Goal: Check status: Check status

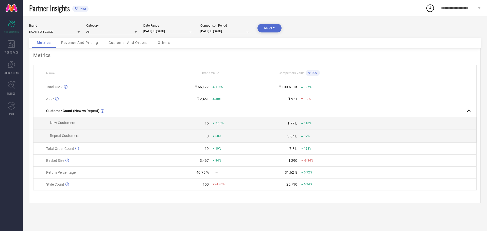
select select "6"
select select "2025"
select select "7"
select select "2025"
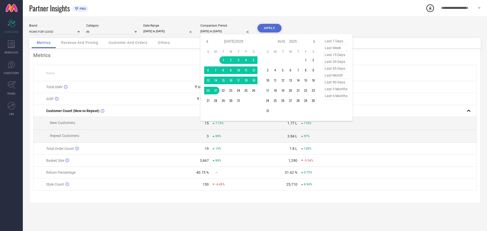
click at [224, 29] on input "[DATE] to [DATE]" at bounding box center [226, 31] width 51 height 5
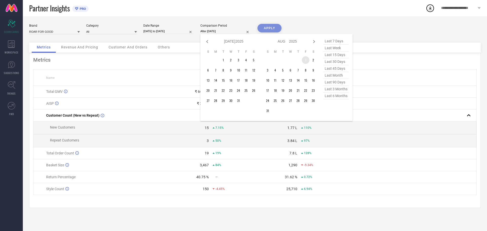
click at [305, 59] on td "1" at bounding box center [306, 60] width 8 height 8
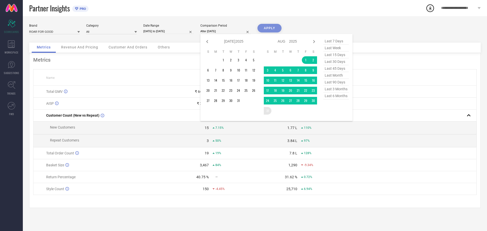
type input "[DATE] to [DATE]"
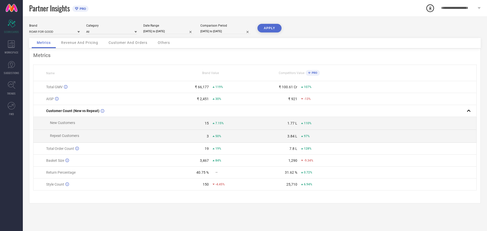
click at [273, 27] on button "APPLY" at bounding box center [270, 28] width 24 height 9
click at [213, 29] on input "[DATE] to [DATE]" at bounding box center [226, 31] width 51 height 5
select select "7"
select select "2025"
select select "8"
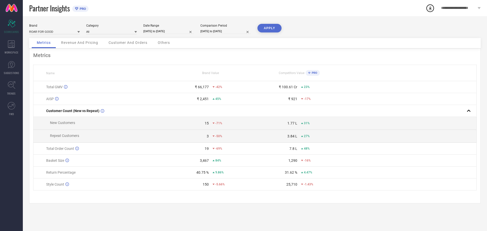
select select "2025"
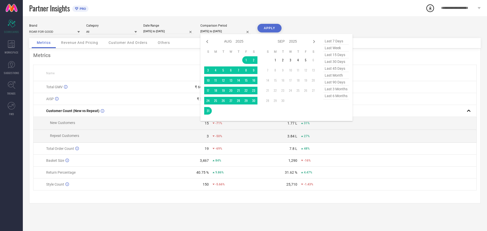
click at [173, 32] on input "[DATE] to [DATE]" at bounding box center [168, 31] width 51 height 5
select select "5"
select select "2025"
select select "6"
select select "2025"
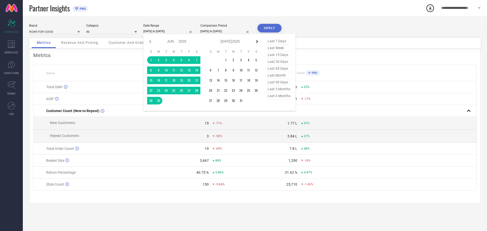
click at [257, 42] on icon at bounding box center [257, 42] width 6 height 6
select select "6"
select select "2025"
select select "7"
select select "2025"
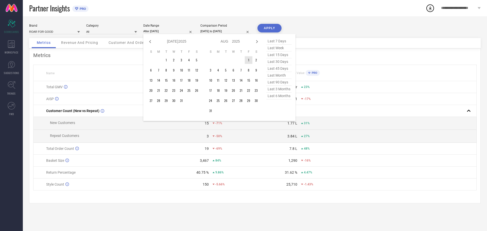
click at [247, 63] on td "1" at bounding box center [249, 60] width 8 height 8
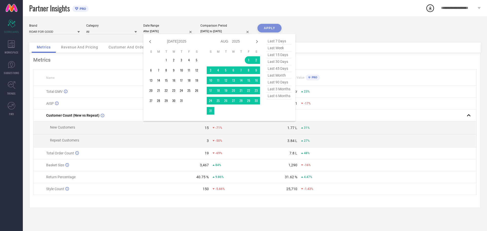
type input "[DATE] to [DATE]"
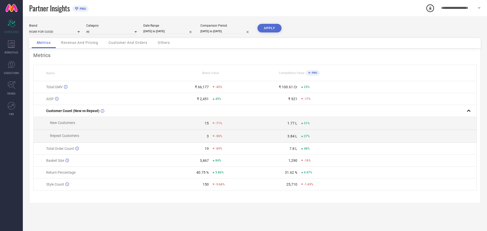
click at [275, 26] on button "APPLY" at bounding box center [270, 28] width 24 height 9
click at [176, 31] on input "[DATE] to [DATE]" at bounding box center [168, 31] width 51 height 5
select select "7"
select select "2025"
select select "8"
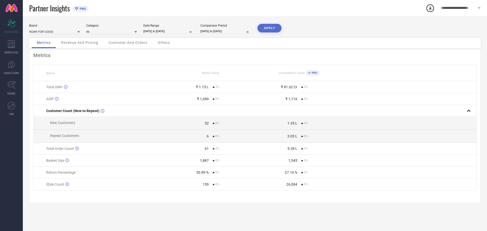
select select "2025"
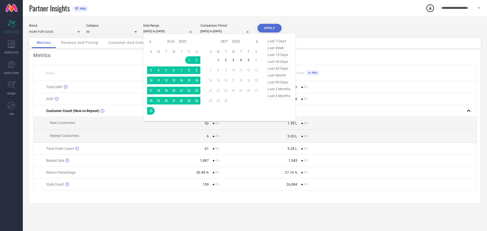
click at [280, 96] on span "last 6 months" at bounding box center [279, 96] width 25 height 7
type input "[DATE] to [DATE]"
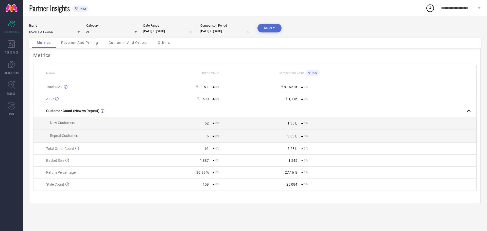
click at [268, 29] on button "APPLY" at bounding box center [270, 28] width 24 height 9
